Goal: Information Seeking & Learning: Learn about a topic

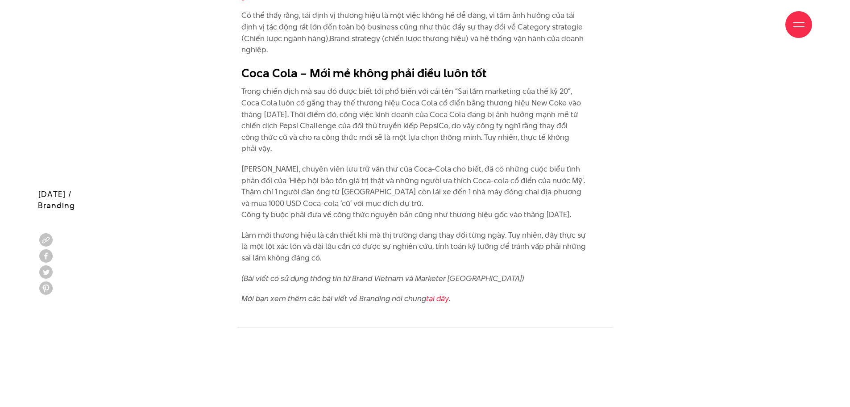
scroll to position [1190, 0]
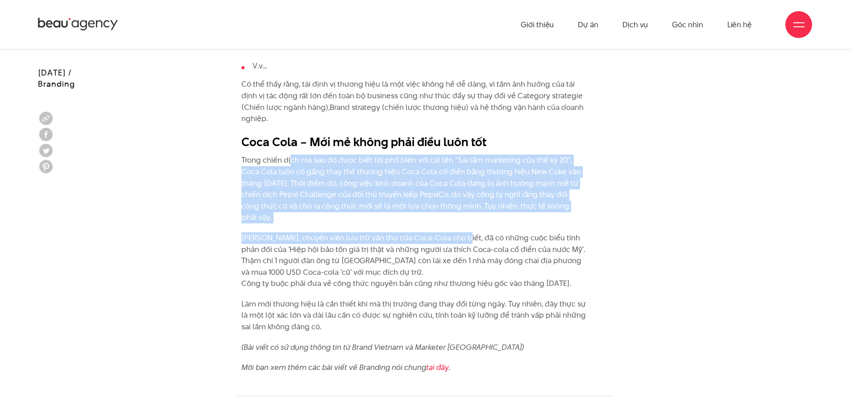
drag, startPoint x: 291, startPoint y: 157, endPoint x: 461, endPoint y: 233, distance: 186.0
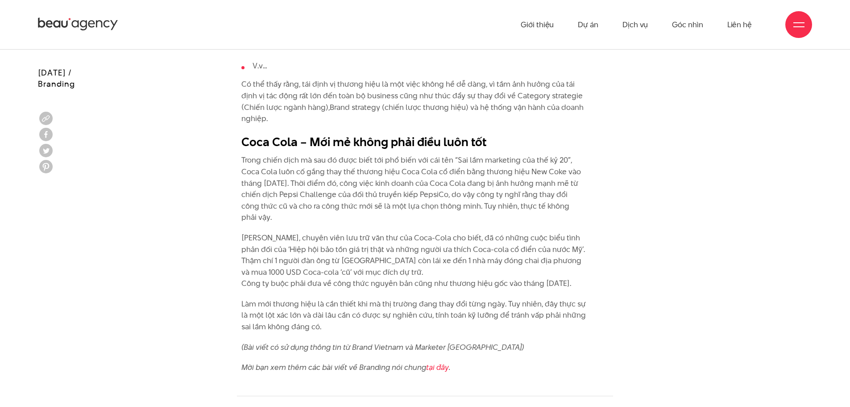
click at [353, 273] on p "[PERSON_NAME], chuyên viên lưu trữ văn thư của Coca-Cola cho biết, đã có những …" at bounding box center [413, 260] width 345 height 57
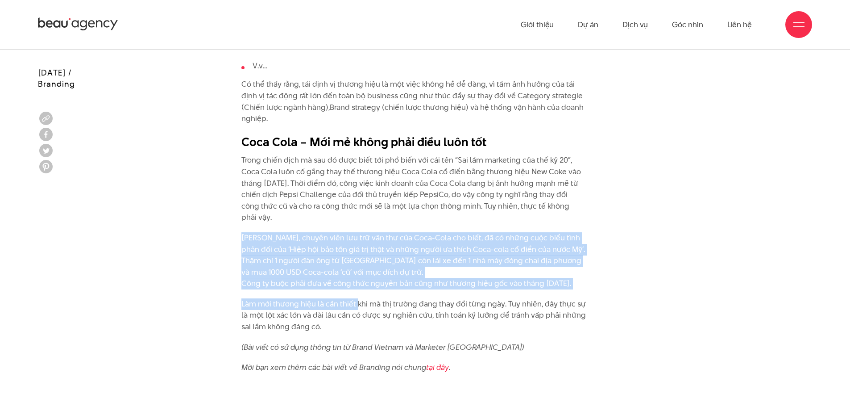
drag, startPoint x: 243, startPoint y: 242, endPoint x: 356, endPoint y: 293, distance: 123.8
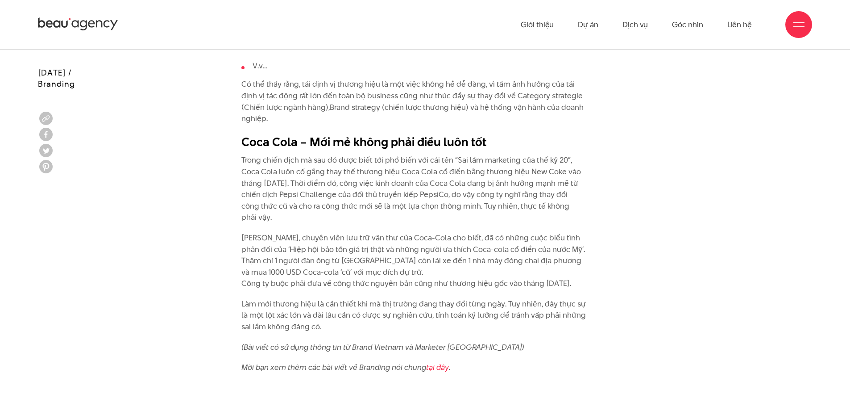
click at [432, 305] on p "Làm mới thương hiệu là cần thiết khi mà thị trường đang thay đổi từng ngày. Tuy…" at bounding box center [413, 315] width 345 height 34
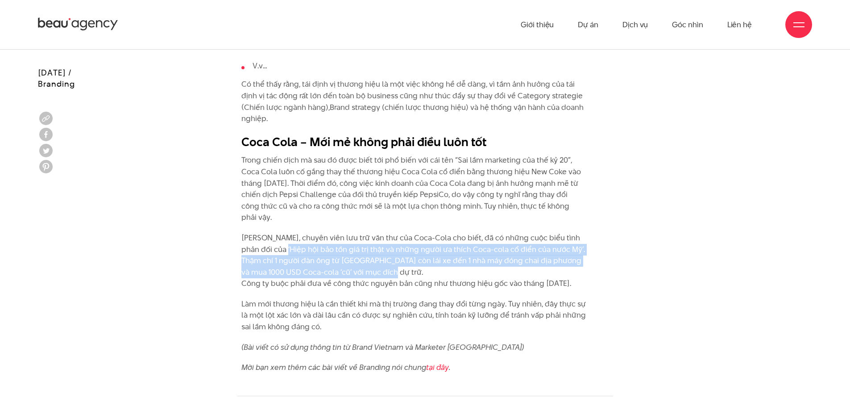
drag, startPoint x: 274, startPoint y: 249, endPoint x: 388, endPoint y: 290, distance: 121.1
click at [398, 275] on p "[PERSON_NAME], chuyên viên lưu trữ văn thư của Coca-Cola cho biết, đã có những …" at bounding box center [413, 260] width 345 height 57
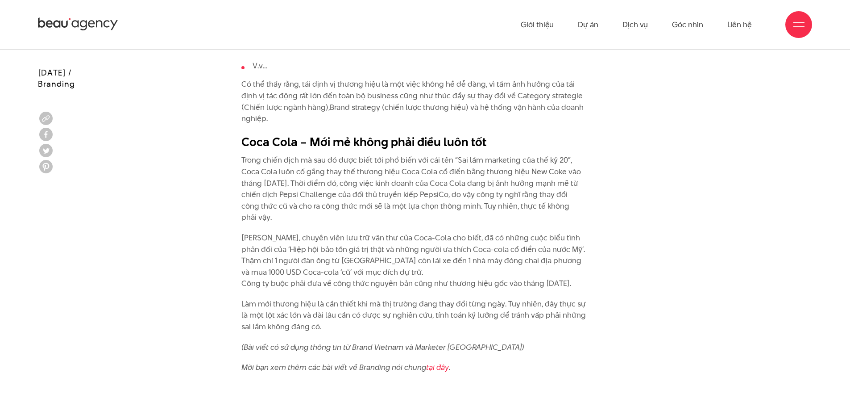
click at [331, 307] on p "Làm mới thương hiệu là cần thiết khi mà thị trường đang thay đổi từng ngày. Tuy…" at bounding box center [413, 315] width 345 height 34
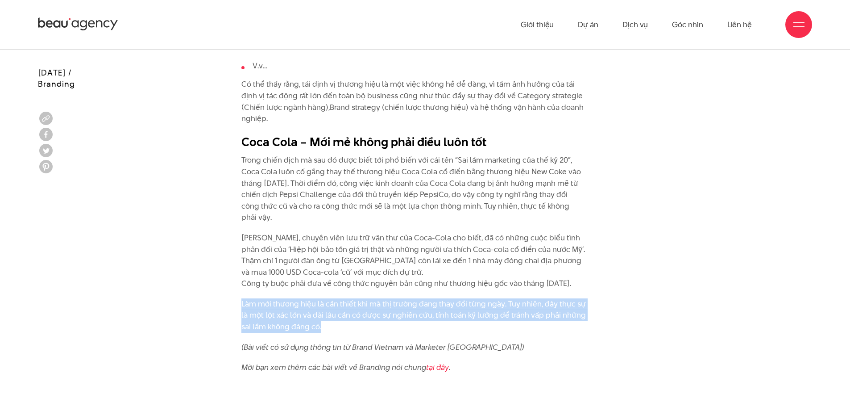
drag, startPoint x: 241, startPoint y: 295, endPoint x: 411, endPoint y: 326, distance: 172.4
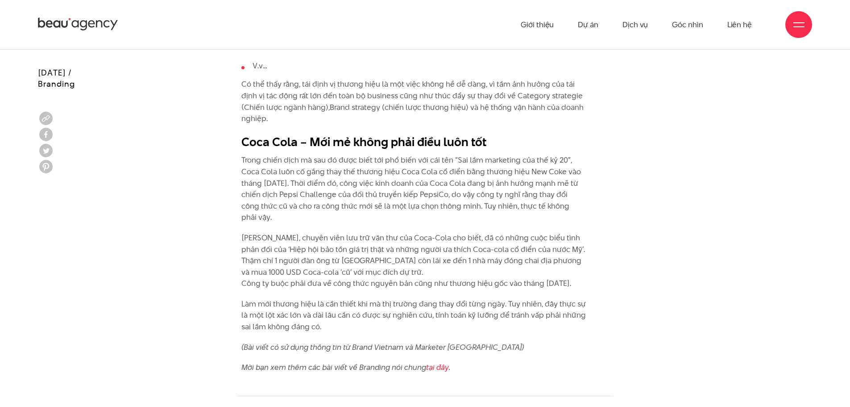
click at [384, 283] on p "[PERSON_NAME], chuyên viên lưu trữ văn thư của Coca-Cola cho biết, đã có những …" at bounding box center [413, 260] width 345 height 57
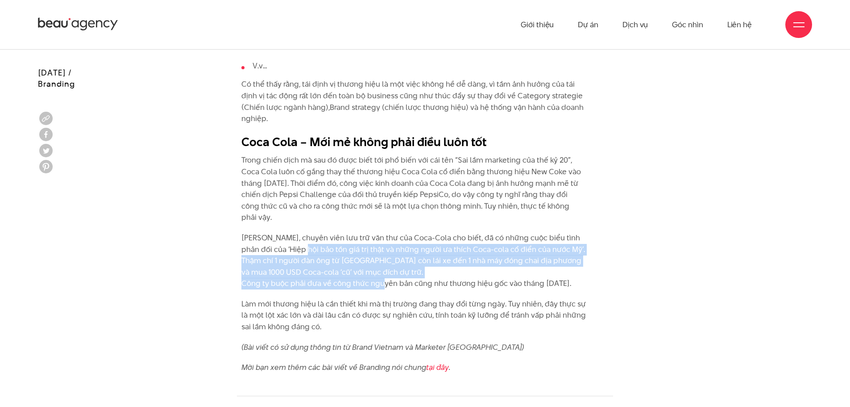
drag, startPoint x: 296, startPoint y: 253, endPoint x: 376, endPoint y: 282, distance: 84.7
click at [376, 282] on p "[PERSON_NAME], chuyên viên lưu trữ văn thư của Coca-Cola cho biết, đã có những …" at bounding box center [413, 260] width 345 height 57
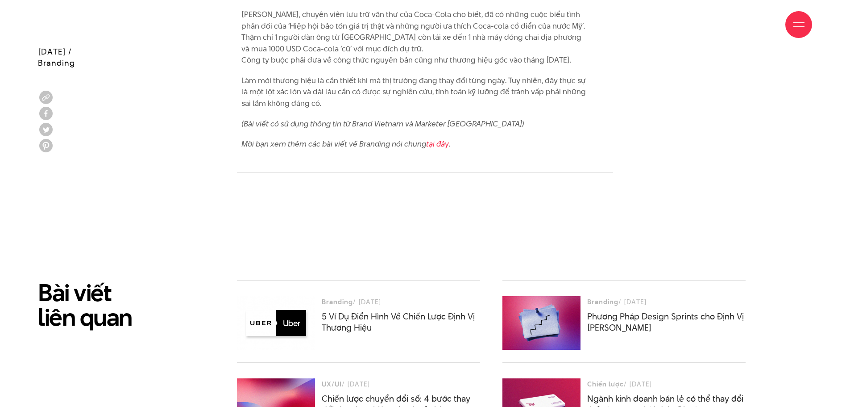
scroll to position [1562, 0]
